Goal: Transaction & Acquisition: Obtain resource

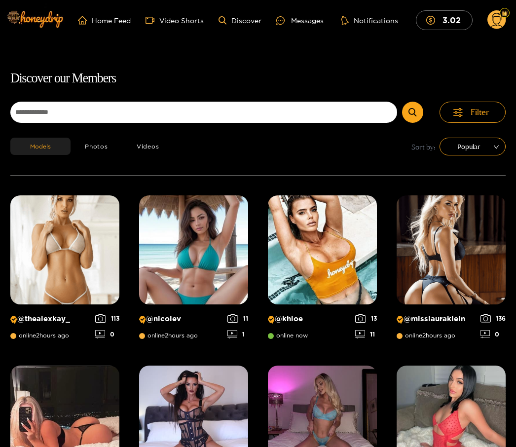
click at [302, 19] on div "Messages" at bounding box center [299, 20] width 47 height 11
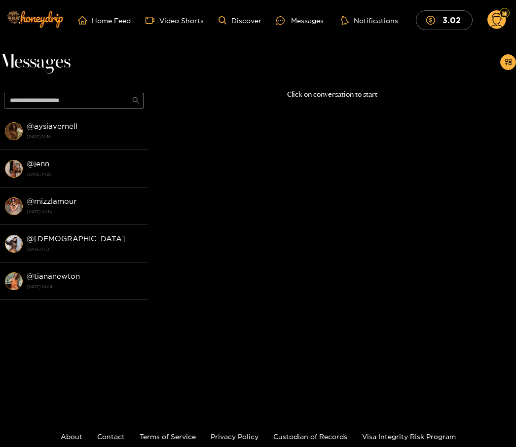
click at [61, 130] on strong "@ aysiavernell" at bounding box center [52, 126] width 51 height 8
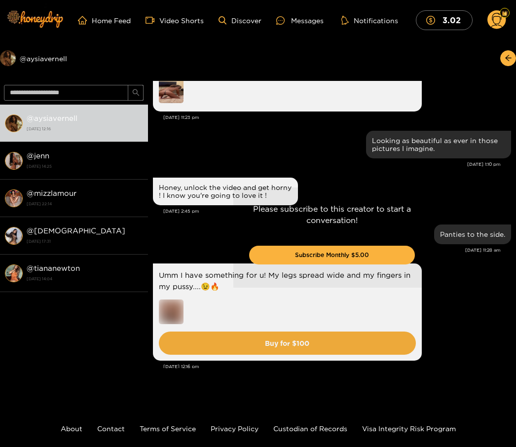
click at [179, 95] on div "Please subscribe to this creator to start a conversation! Subscribe Monthly $5.…" at bounding box center [332, 237] width 368 height 313
click at [170, 98] on div "Please subscribe to this creator to start a conversation! Subscribe Monthly $5.…" at bounding box center [332, 237] width 368 height 313
click at [181, 96] on div "Please subscribe to this creator to start a conversation! Subscribe Monthly $5.…" at bounding box center [332, 237] width 368 height 313
click at [173, 101] on div "Please subscribe to this creator to start a conversation! Subscribe Monthly $5.…" at bounding box center [332, 237] width 368 height 313
click at [175, 91] on div "Please subscribe to this creator to start a conversation! Subscribe Monthly $5.…" at bounding box center [332, 237] width 368 height 313
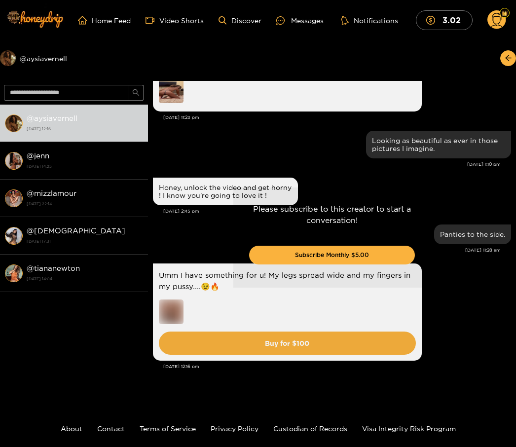
click at [177, 124] on div "Please subscribe to this creator to start a conversation! Subscribe Monthly $5.…" at bounding box center [332, 237] width 368 height 313
click at [181, 124] on div "Please subscribe to this creator to start a conversation! Subscribe Monthly $5.…" at bounding box center [332, 237] width 368 height 313
click at [174, 118] on div "Please subscribe to this creator to start a conversation! Subscribe Monthly $5.…" at bounding box center [332, 237] width 368 height 313
click at [177, 96] on div "Please subscribe to this creator to start a conversation! Subscribe Monthly $5.…" at bounding box center [332, 237] width 368 height 313
click at [178, 93] on div "Please subscribe to this creator to start a conversation! Subscribe Monthly $5.…" at bounding box center [332, 237] width 368 height 313
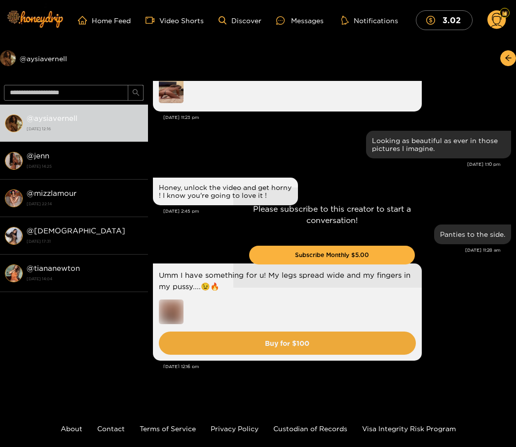
click at [498, 22] on circle at bounding box center [496, 19] width 19 height 19
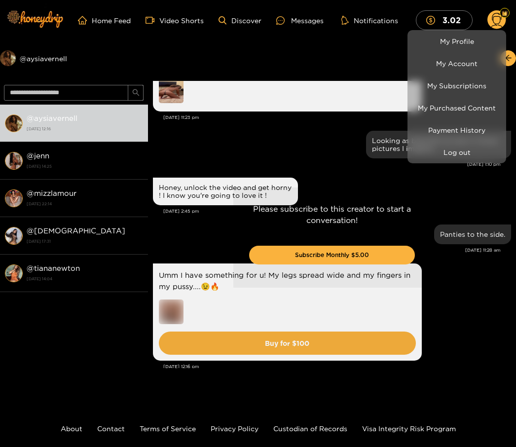
click at [455, 105] on link "My Purchased Content" at bounding box center [457, 107] width 94 height 17
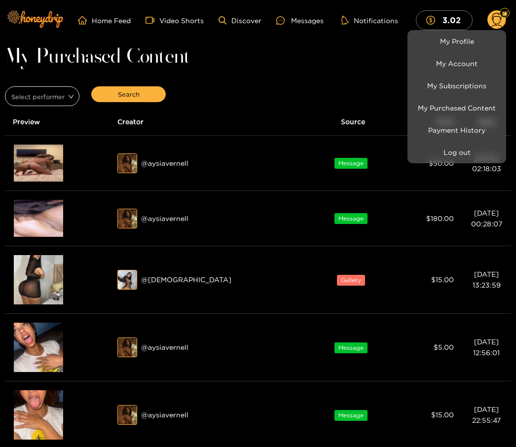
click at [177, 217] on div at bounding box center [258, 223] width 516 height 447
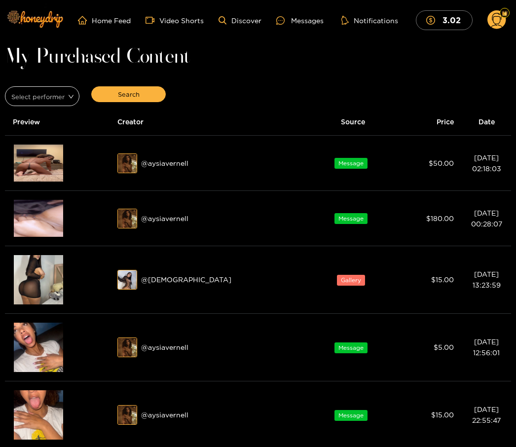
click at [138, 219] on img at bounding box center [128, 219] width 20 height 20
click at [56, 219] on img at bounding box center [38, 218] width 49 height 37
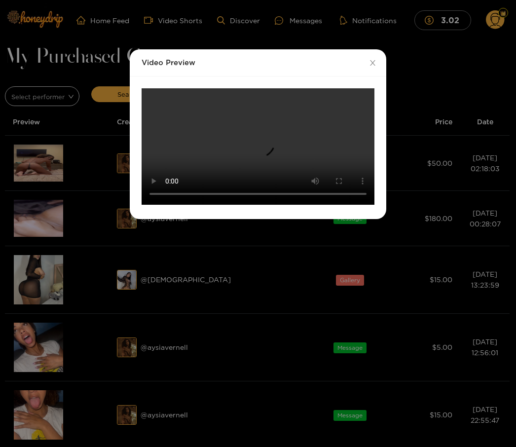
click at [261, 145] on video "Your browser does not support the video tag." at bounding box center [258, 146] width 233 height 116
click at [376, 58] on span "Close" at bounding box center [373, 63] width 28 height 28
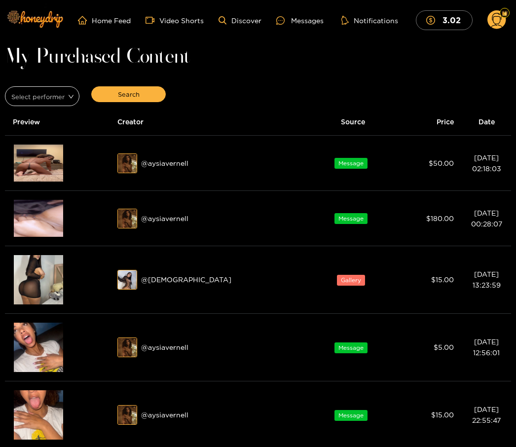
click at [50, 160] on img at bounding box center [38, 163] width 49 height 37
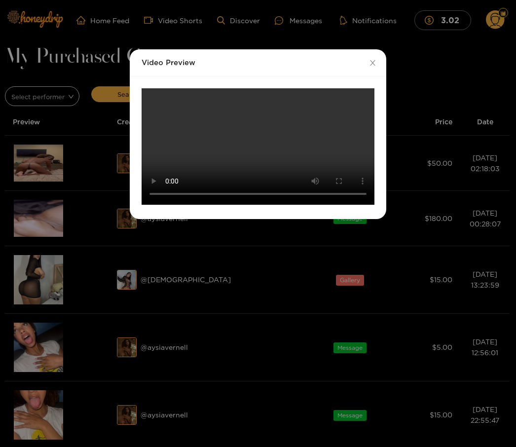
click at [264, 142] on video "Your browser does not support the video tag." at bounding box center [258, 146] width 233 height 116
click at [377, 62] on span "Close" at bounding box center [373, 63] width 28 height 28
